Goal: Entertainment & Leisure: Consume media (video, audio)

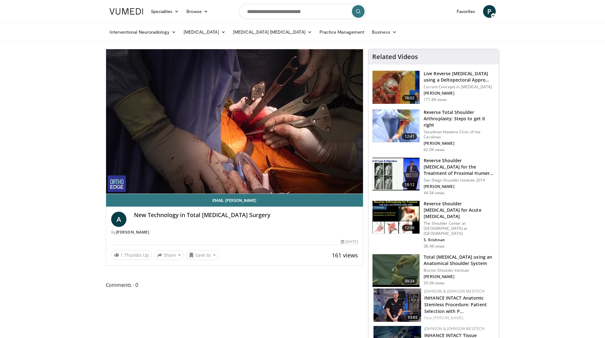
drag, startPoint x: 211, startPoint y: 157, endPoint x: 63, endPoint y: 207, distance: 155.7
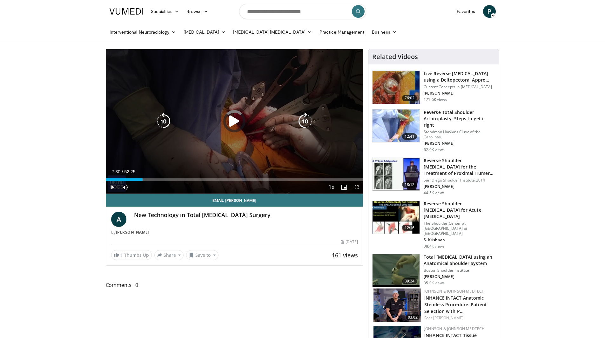
drag, startPoint x: 143, startPoint y: 179, endPoint x: 169, endPoint y: 178, distance: 25.8
click at [168, 178] on div "Loaded : 2.22% 11:00 11:31" at bounding box center [234, 178] width 257 height 6
click at [177, 177] on div "Loaded : 0.00% 12:41 14:29" at bounding box center [234, 178] width 257 height 6
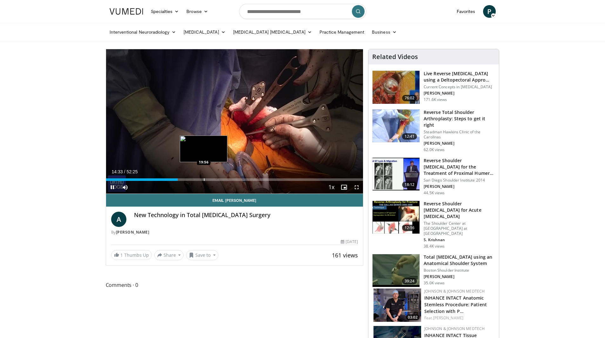
click at [204, 178] on div "Loaded : 28.00% 14:34 19:56" at bounding box center [234, 178] width 257 height 6
click at [226, 178] on div "Progress Bar" at bounding box center [226, 179] width 1 height 3
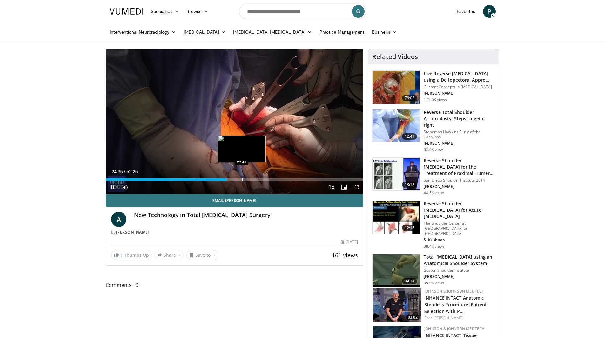
click at [243, 179] on div "Progress Bar" at bounding box center [242, 179] width 1 height 3
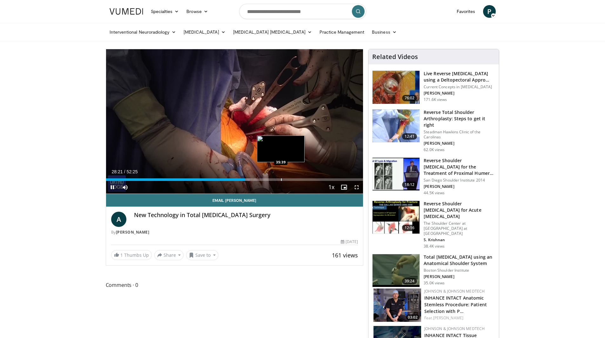
click at [281, 180] on div "Progress Bar" at bounding box center [281, 179] width 1 height 3
click at [294, 179] on div "Progress Bar" at bounding box center [294, 179] width 1 height 3
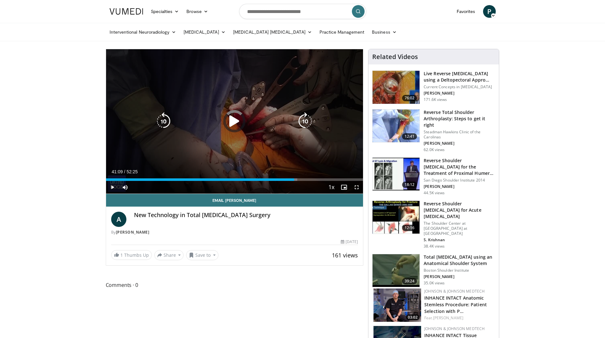
click at [308, 178] on div "Loaded : 74.47% 38:20 41:09" at bounding box center [234, 178] width 257 height 6
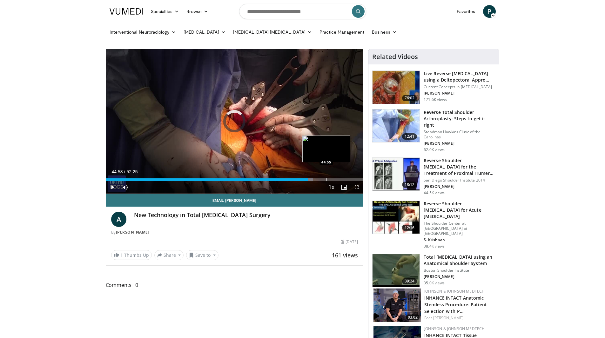
click at [326, 177] on div "Loaded : 80.62% 44:58 44:55" at bounding box center [234, 178] width 257 height 6
click at [347, 177] on div "Loaded : 86.56% 49:07 49:07" at bounding box center [234, 178] width 257 height 6
click at [356, 178] on div "Loaded : 0.00% 49:08 50:56" at bounding box center [234, 178] width 257 height 6
click at [111, 189] on span "Video Player" at bounding box center [112, 187] width 13 height 13
